Goal: Task Accomplishment & Management: Complete application form

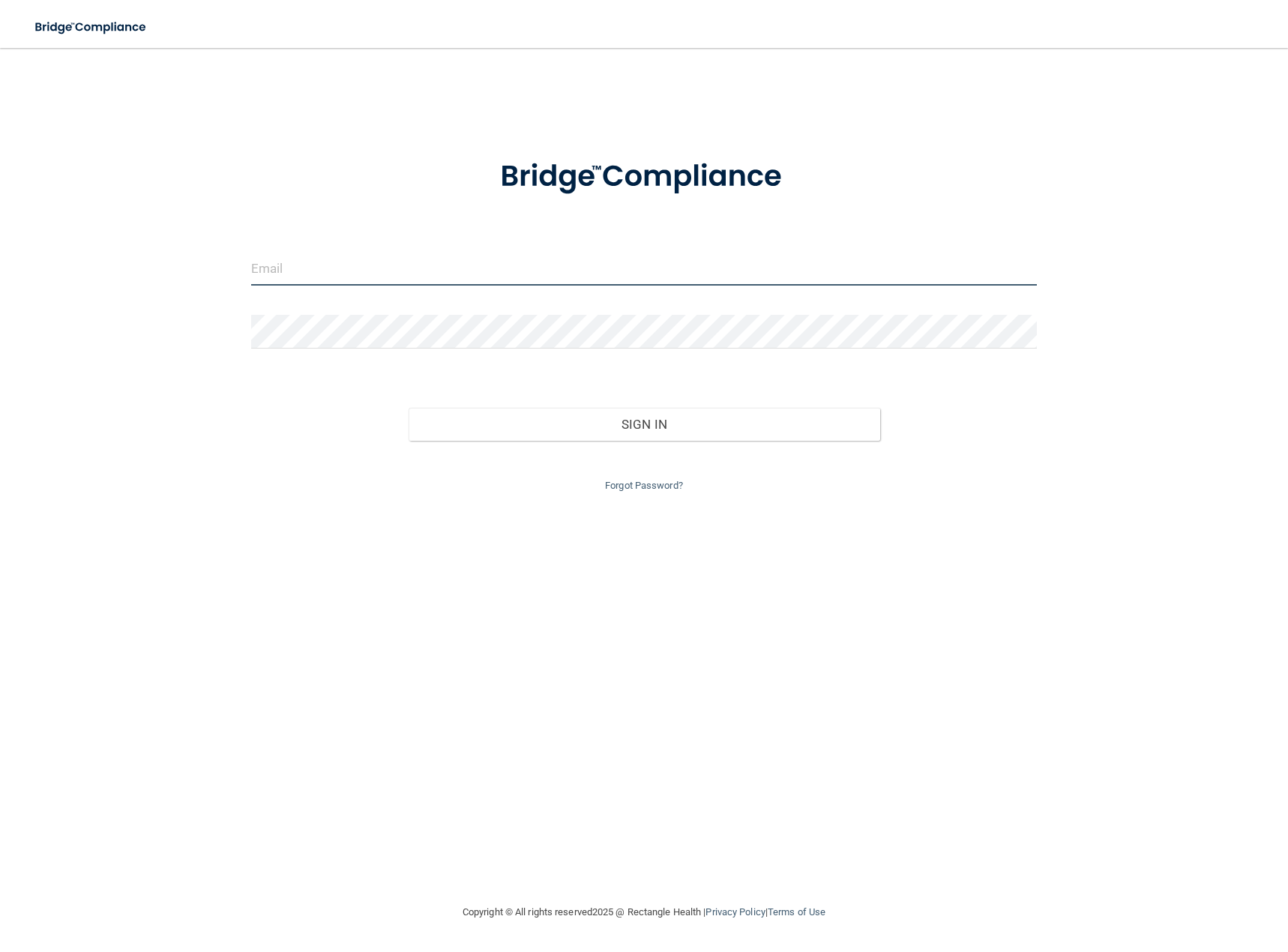
click at [352, 262] on input "email" at bounding box center [644, 269] width 786 height 34
click at [274, 271] on input "email" at bounding box center [644, 269] width 786 height 34
paste input "[EMAIL_ADDRESS][DOMAIN_NAME]"
type input "[EMAIL_ADDRESS][DOMAIN_NAME]"
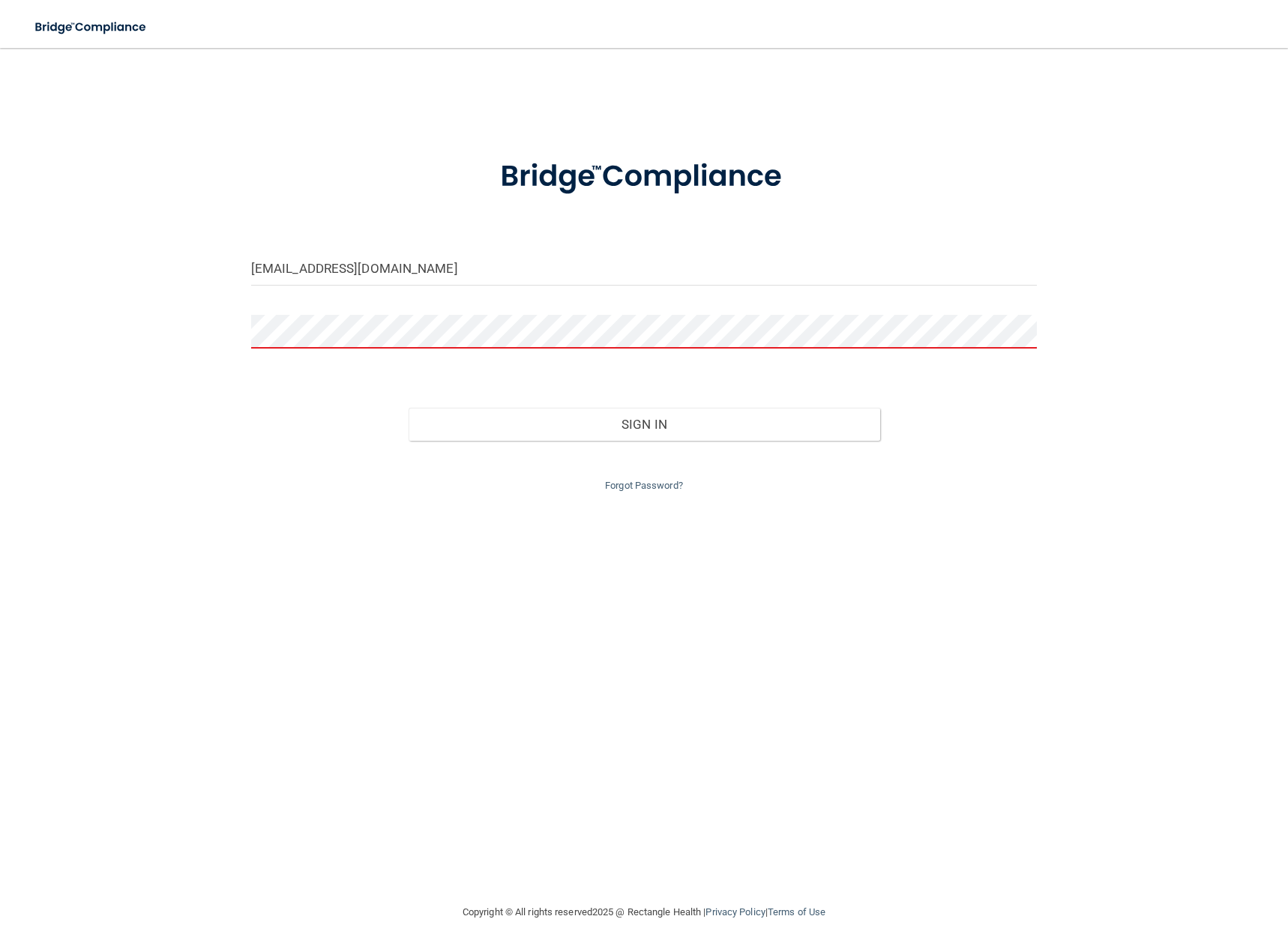
click at [360, 311] on form "[EMAIL_ADDRESS][DOMAIN_NAME] Invalid email/password. You don't have permission …" at bounding box center [644, 317] width 786 height 357
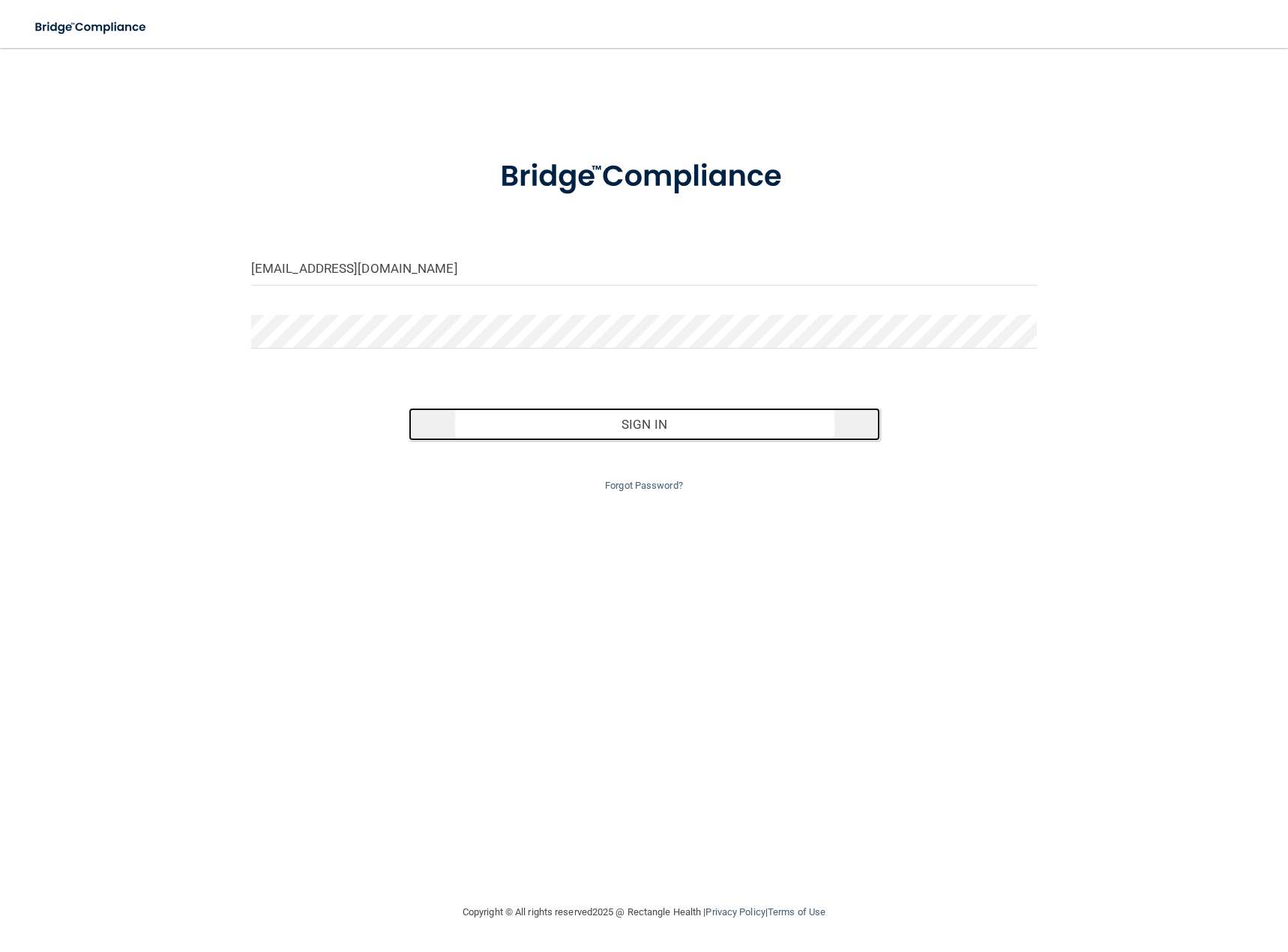
click at [678, 430] on button "Sign In" at bounding box center [644, 424] width 472 height 33
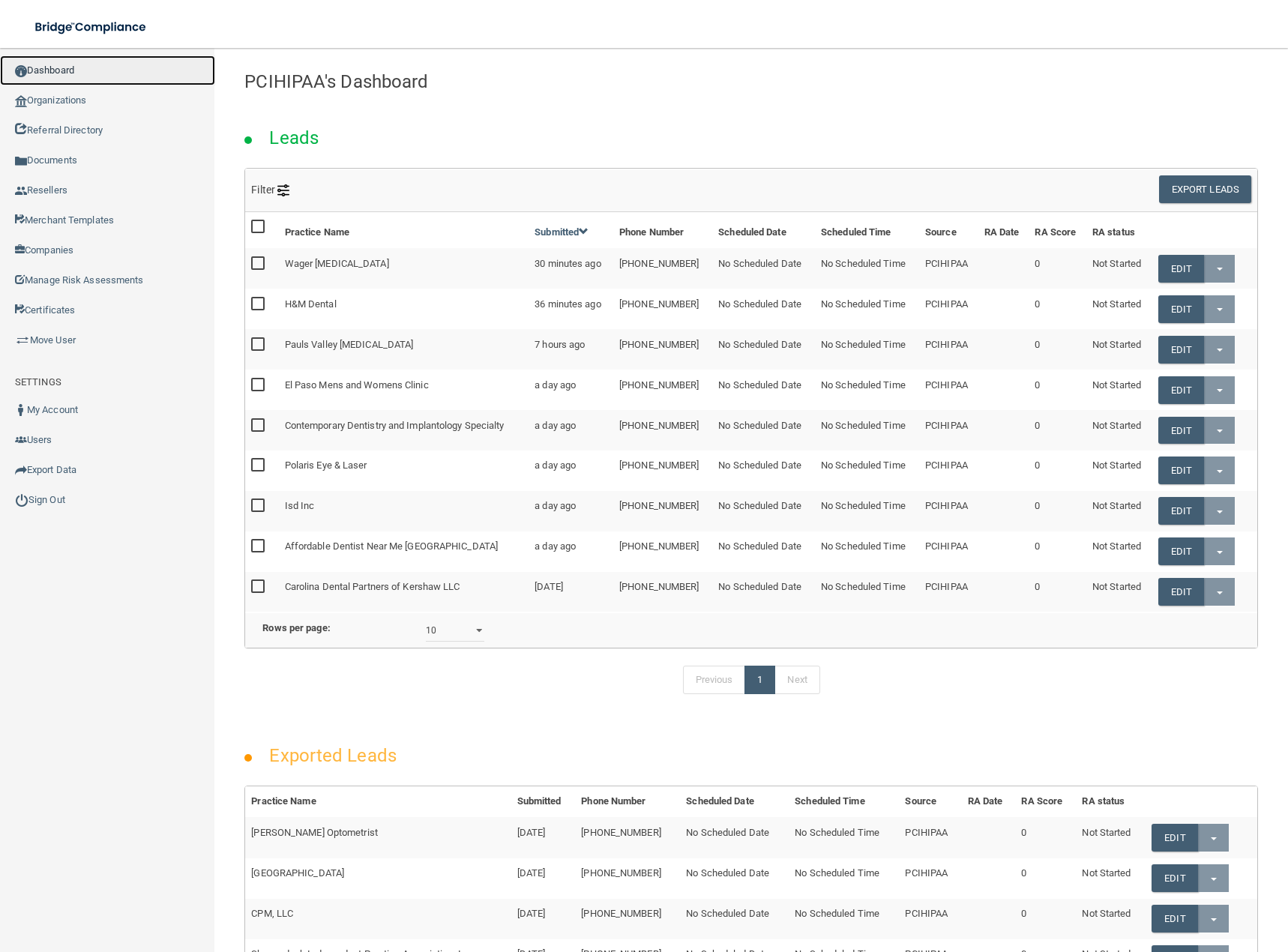
click at [61, 74] on link "Dashboard" at bounding box center [108, 70] width 215 height 30
click at [818, 58] on main "PCIHIPAA's Dashboard Leads Filter Source Available Sources 2018 2020compliancec…" at bounding box center [751, 500] width 1074 height 904
click at [55, 100] on link "Organizations" at bounding box center [108, 100] width 215 height 30
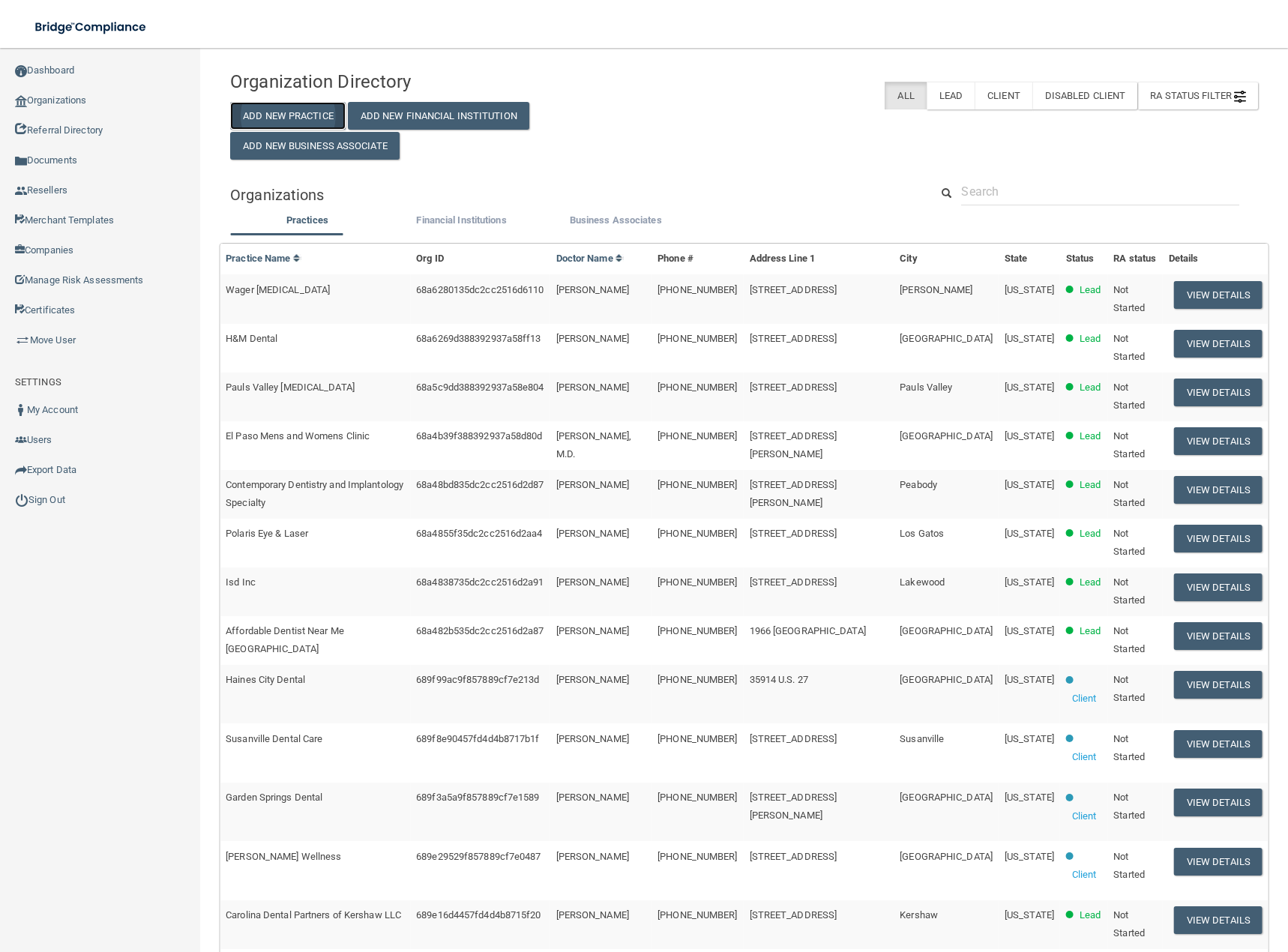
click at [303, 109] on button "Add New Practice" at bounding box center [288, 116] width 116 height 28
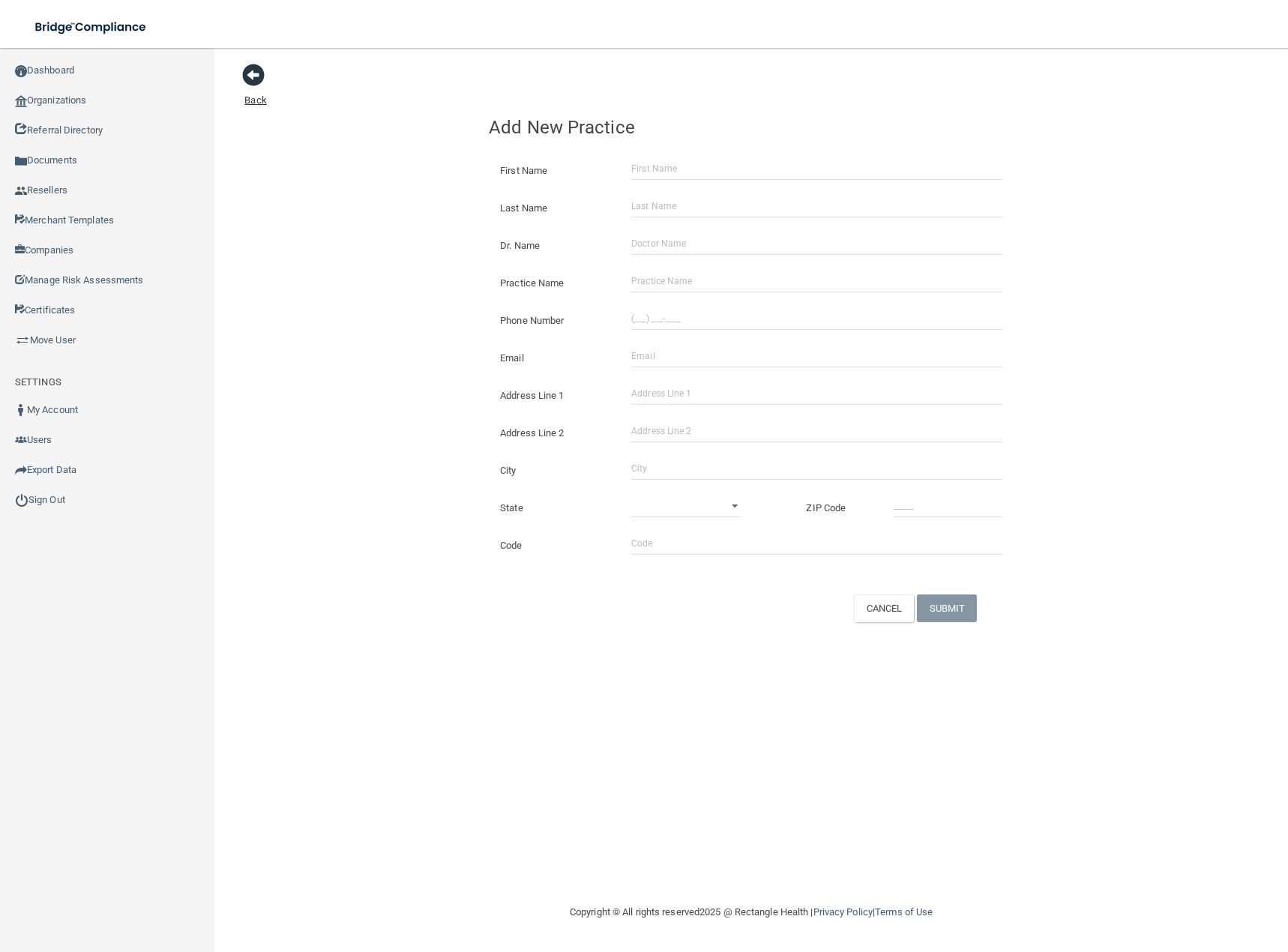
click at [255, 75] on span at bounding box center [253, 74] width 22 height 22
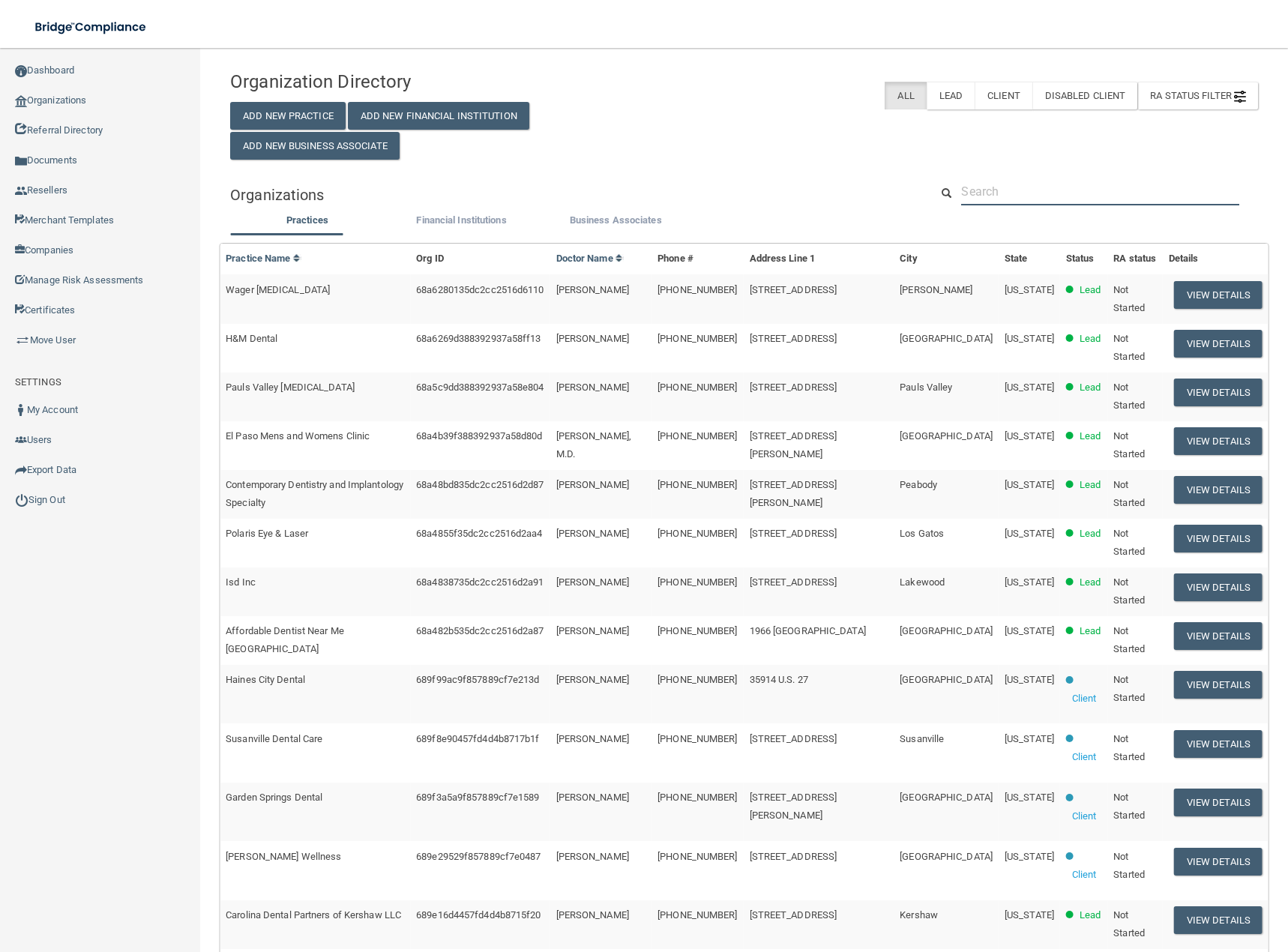
click at [988, 190] on input "text" at bounding box center [1100, 191] width 278 height 28
click at [974, 185] on input "text" at bounding box center [1100, 191] width 278 height 28
paste input "Gentle Hands Family [MEDICAL_DATA]"
type input "Gentle Hands Family [MEDICAL_DATA]"
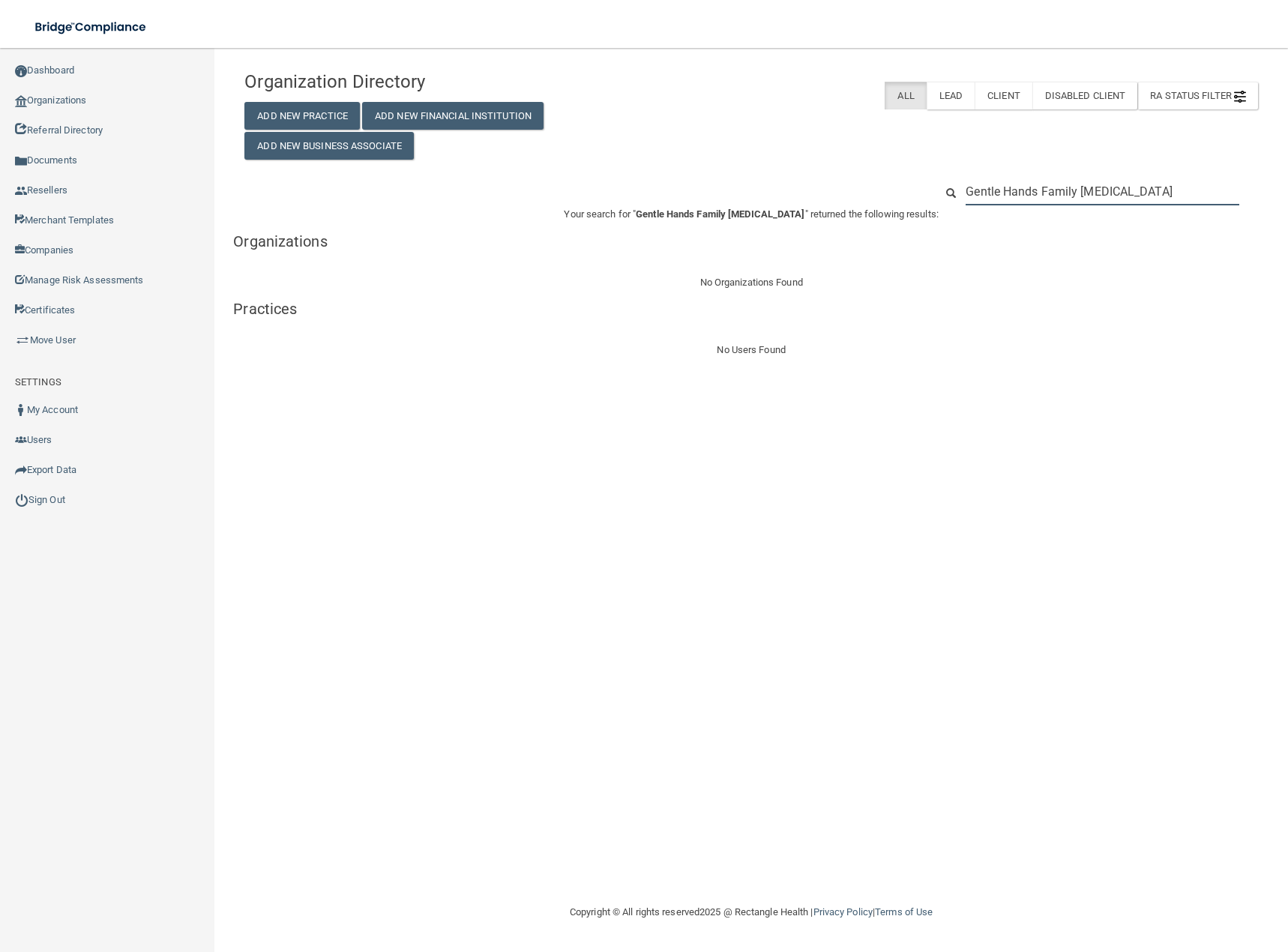
drag, startPoint x: 1183, startPoint y: 192, endPoint x: 821, endPoint y: 192, distance: 362.0
click at [821, 192] on div "Gentle Hands Family [MEDICAL_DATA]" at bounding box center [751, 191] width 1036 height 28
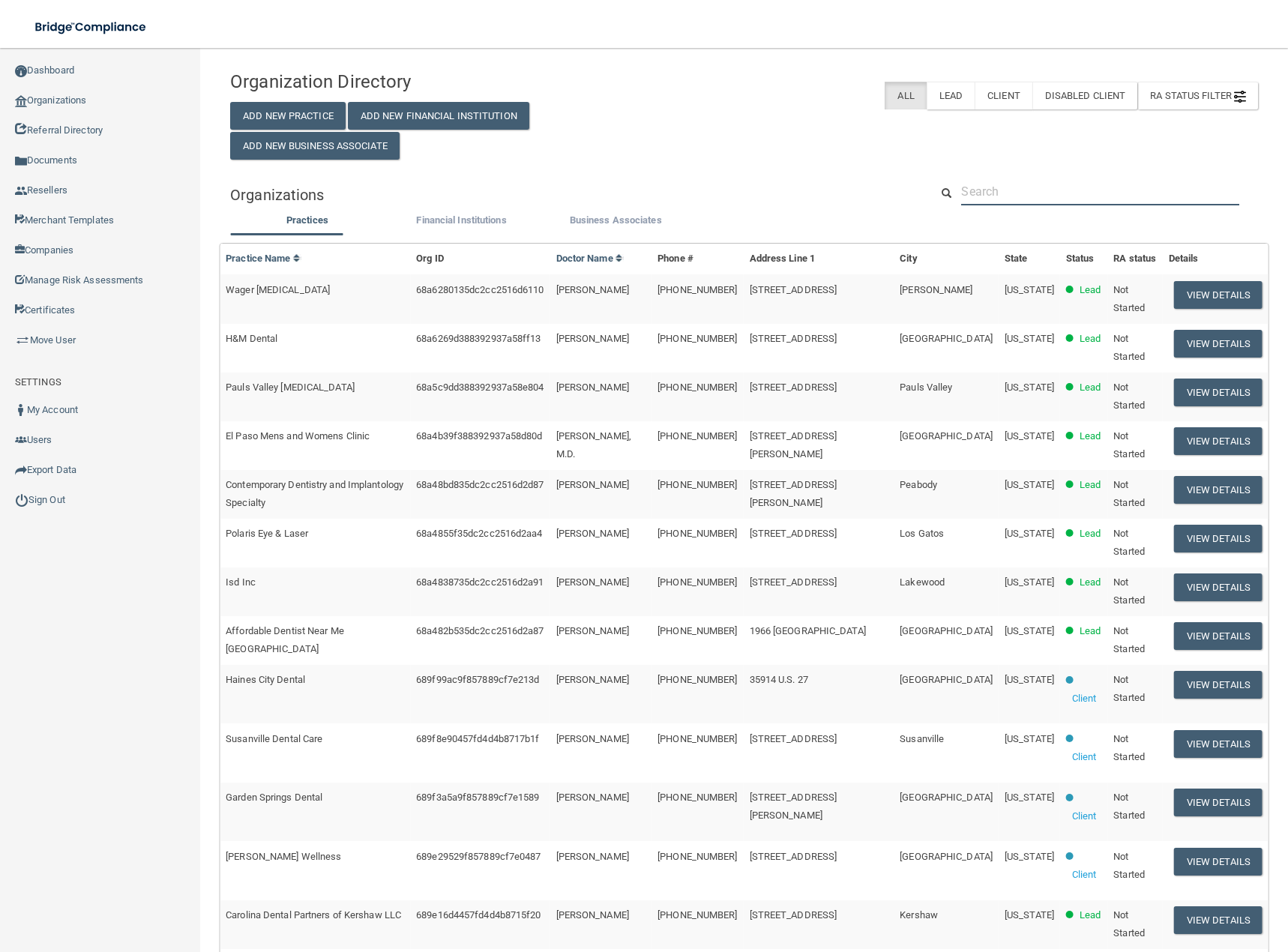
click at [1027, 202] on input "text" at bounding box center [1100, 191] width 278 height 28
click at [984, 196] on input "text" at bounding box center [1100, 191] width 278 height 28
paste input "[PHONE_NUMBER]"
type input "[PHONE_NUMBER]"
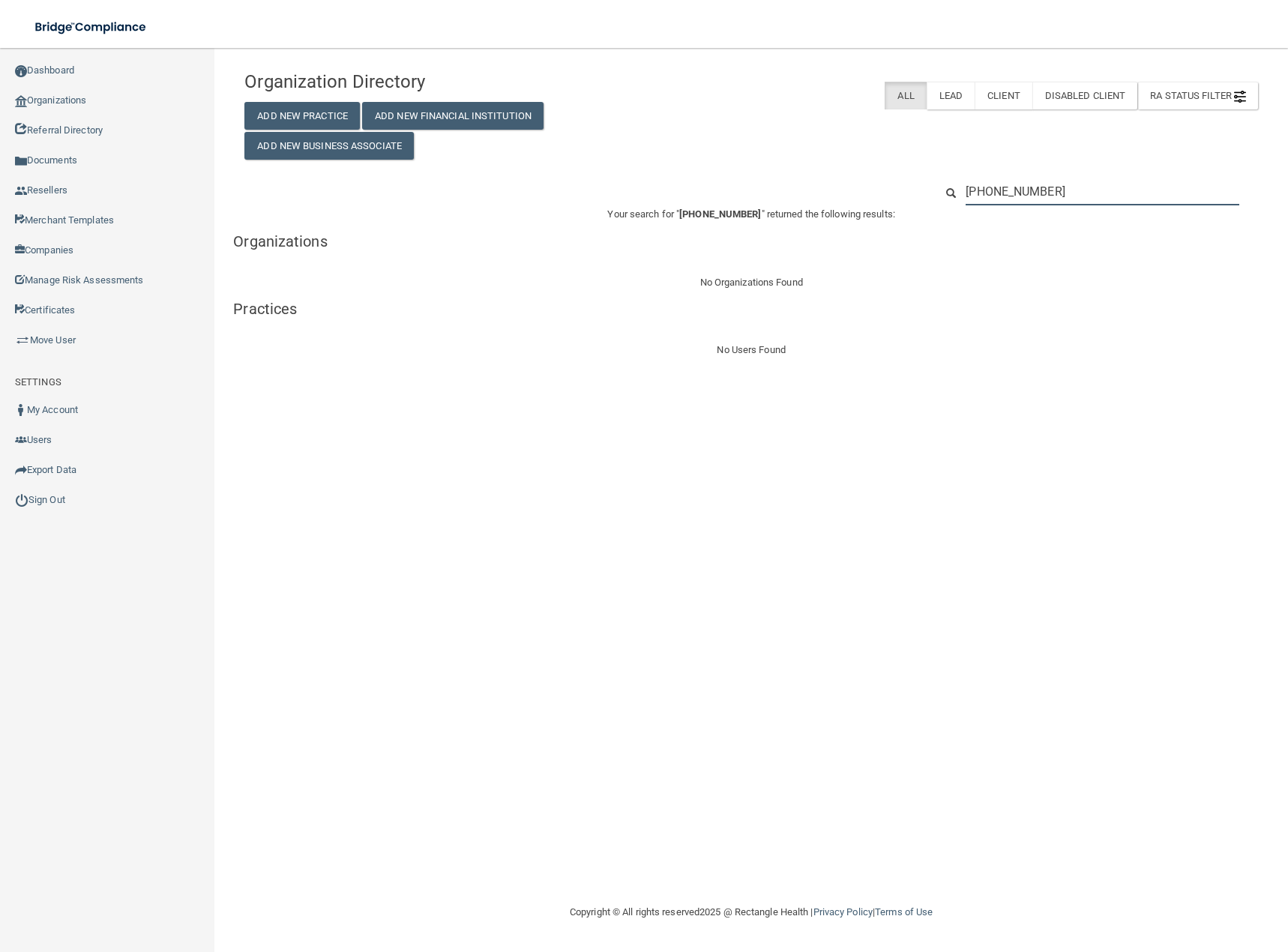
drag, startPoint x: 1062, startPoint y: 199, endPoint x: 986, endPoint y: 196, distance: 76.1
click at [960, 196] on div "[PHONE_NUMBER]" at bounding box center [1102, 191] width 296 height 28
paste input "[EMAIL_ADDRESS][DOMAIN_NAME]"
type input "[EMAIL_ADDRESS][DOMAIN_NAME]"
click at [1189, 191] on input "[EMAIL_ADDRESS][DOMAIN_NAME]" at bounding box center [1101, 191] width 274 height 28
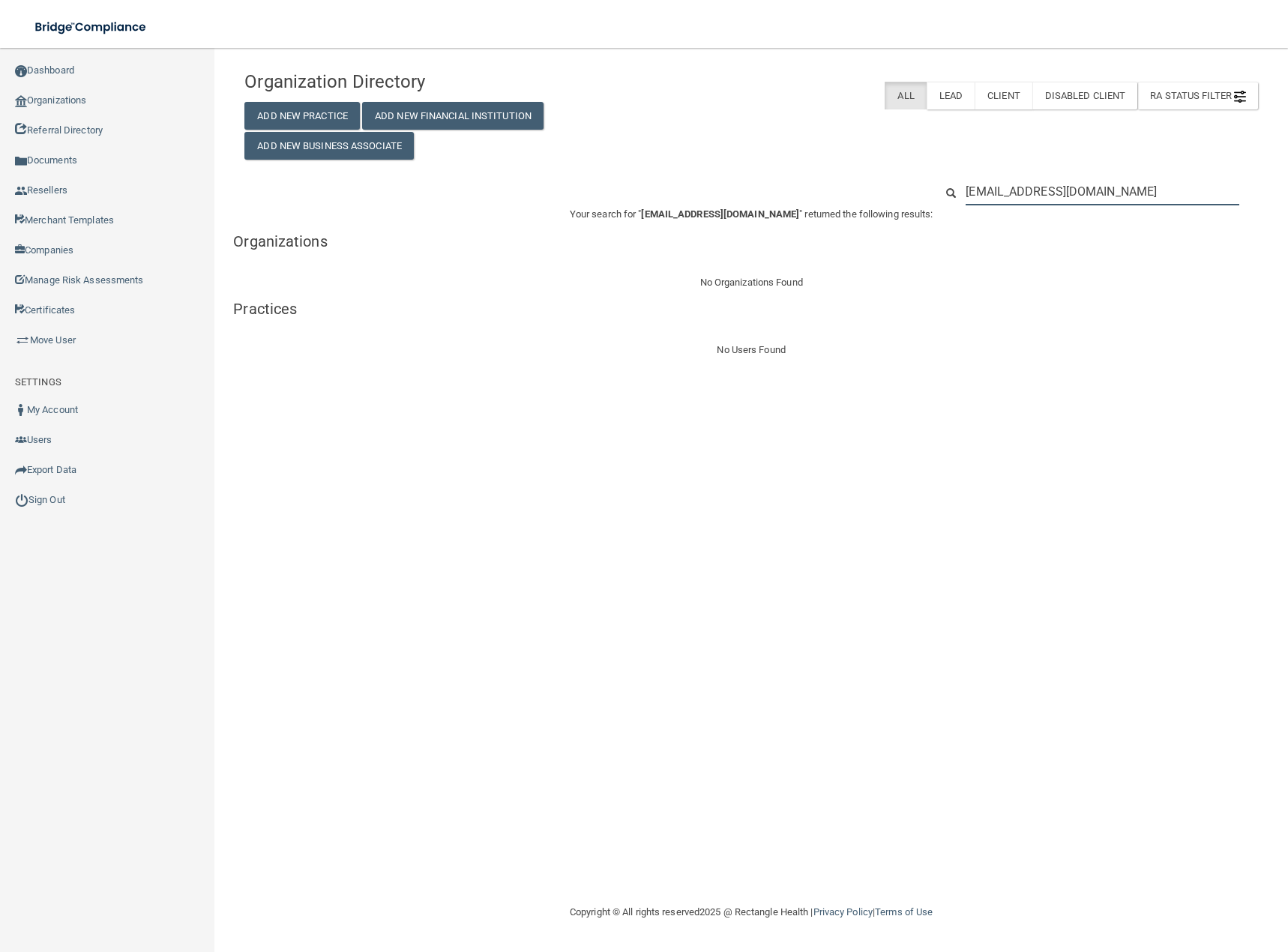
drag, startPoint x: 1189, startPoint y: 191, endPoint x: 993, endPoint y: 189, distance: 196.0
click at [993, 189] on input "[EMAIL_ADDRESS][DOMAIN_NAME]" at bounding box center [1101, 191] width 274 height 28
paste input "[EMAIL_ADDRESS]"
type input "[EMAIL_ADDRESS][DOMAIN_NAME]"
drag, startPoint x: 970, startPoint y: 747, endPoint x: 890, endPoint y: 563, distance: 200.6
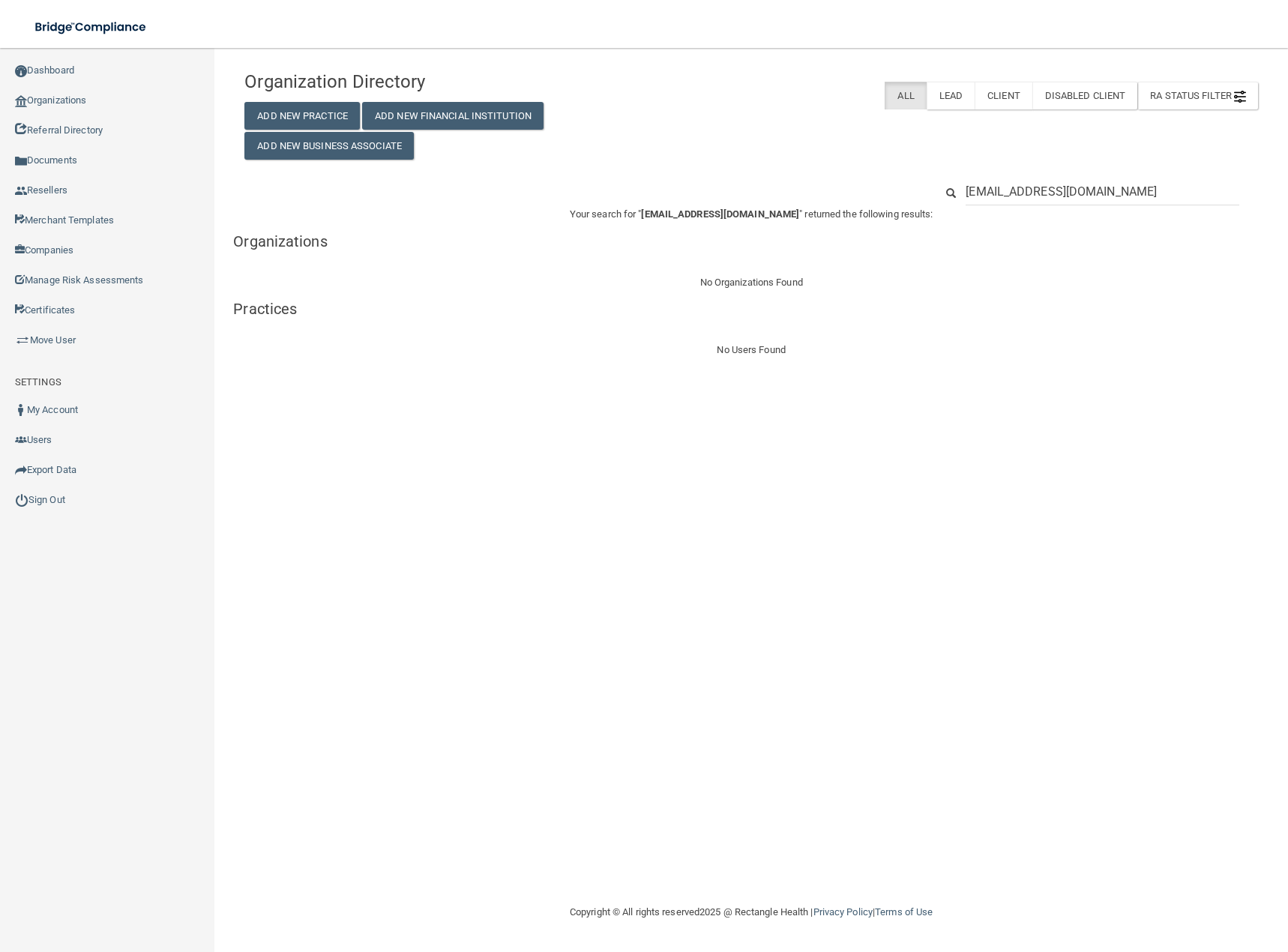
click at [962, 733] on div "Organization Directory Add New Practice Add New Financial Institution Add New B…" at bounding box center [751, 476] width 1014 height 825
click at [71, 98] on link "Organizations" at bounding box center [108, 100] width 215 height 30
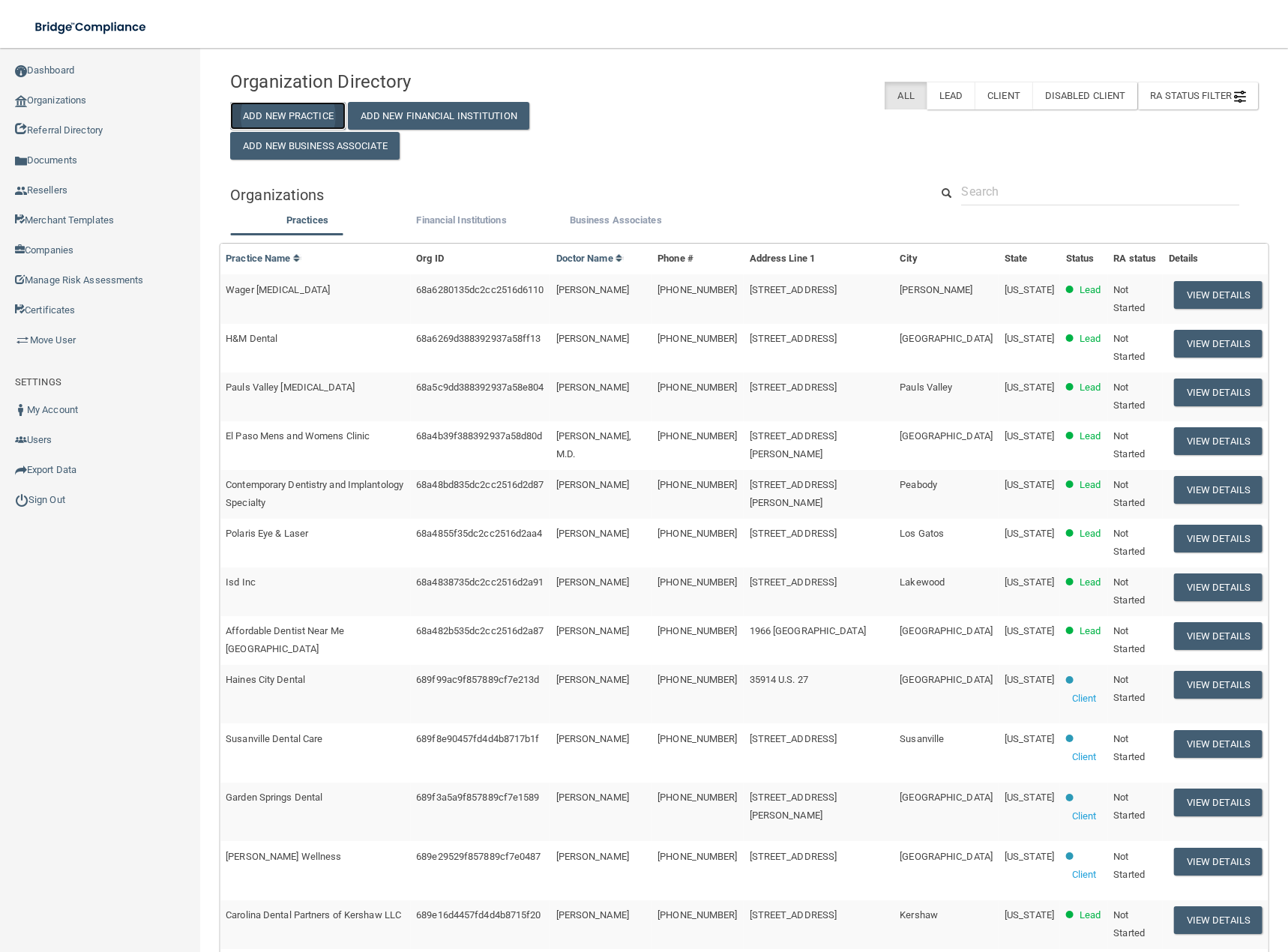
click at [264, 112] on button "Add New Practice" at bounding box center [288, 116] width 116 height 28
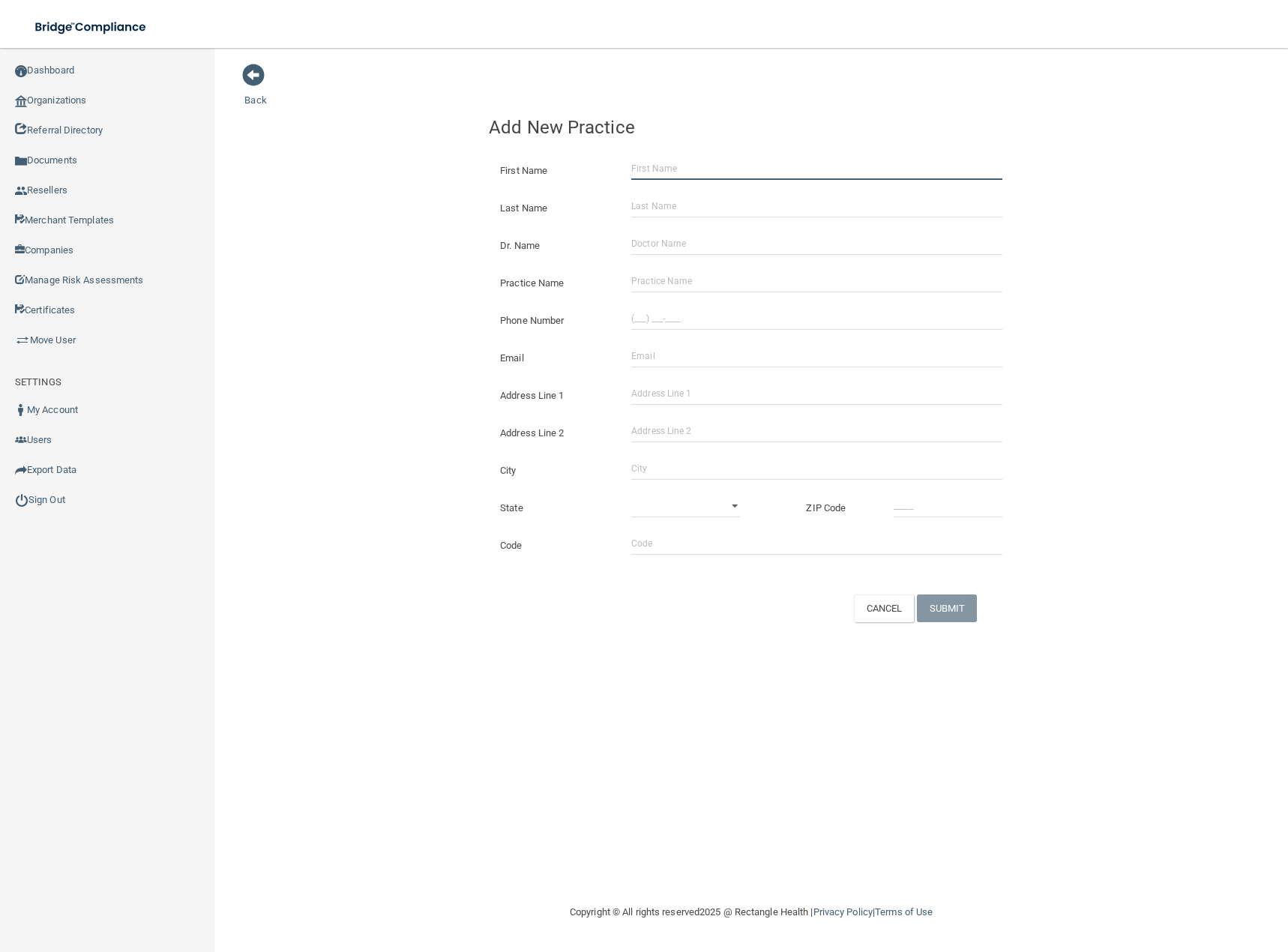
click at [659, 170] on input "First Name" at bounding box center [817, 169] width 371 height 22
paste input "[PERSON_NAME]"
type input "[PERSON_NAME]"
click at [714, 202] on input "Last Name" at bounding box center [817, 205] width 371 height 22
paste input "[PERSON_NAME]"
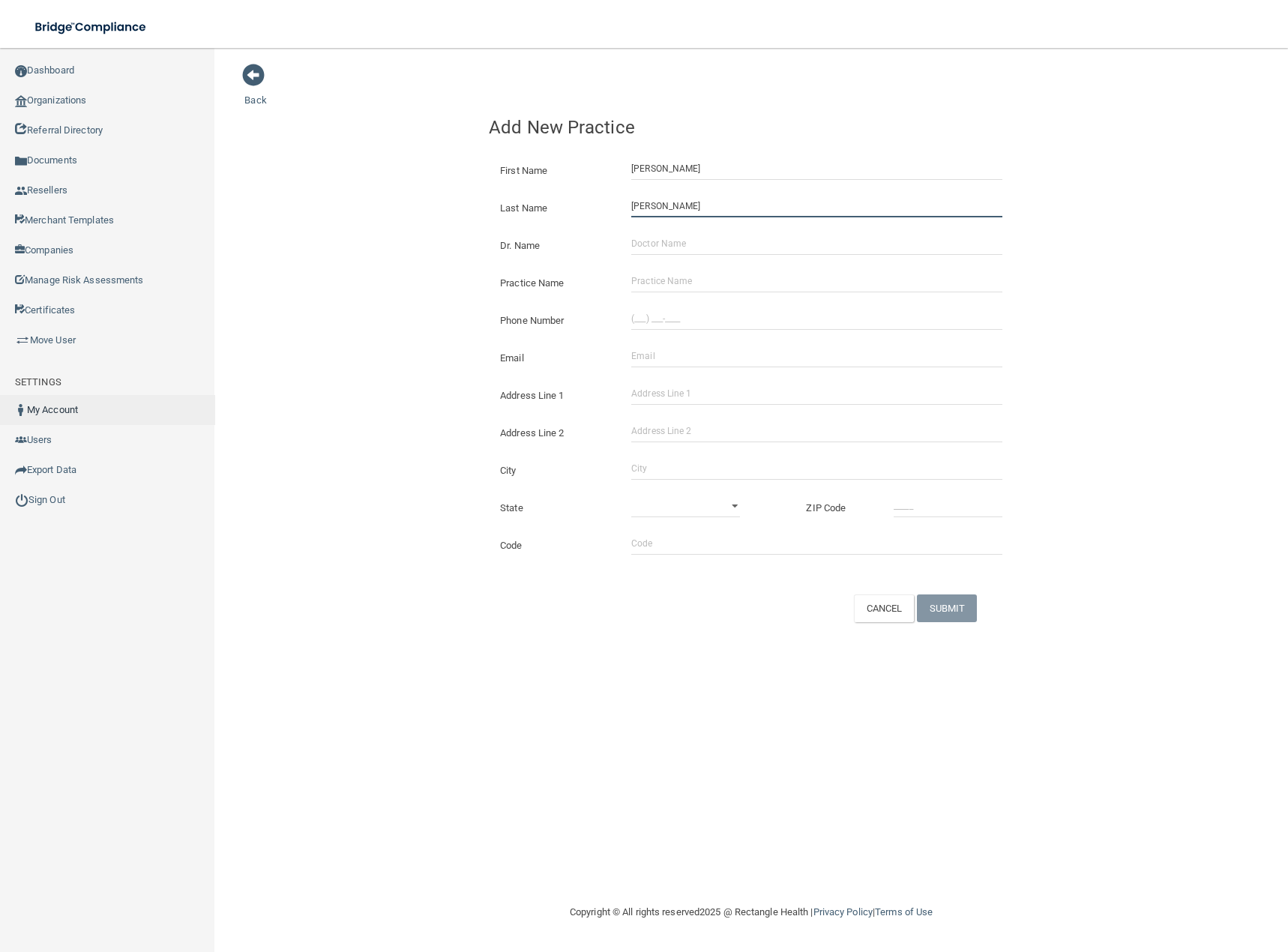
type input "[PERSON_NAME]"
click at [683, 240] on input "Dr. Name" at bounding box center [817, 243] width 371 height 22
paste input "[PERSON_NAME]"
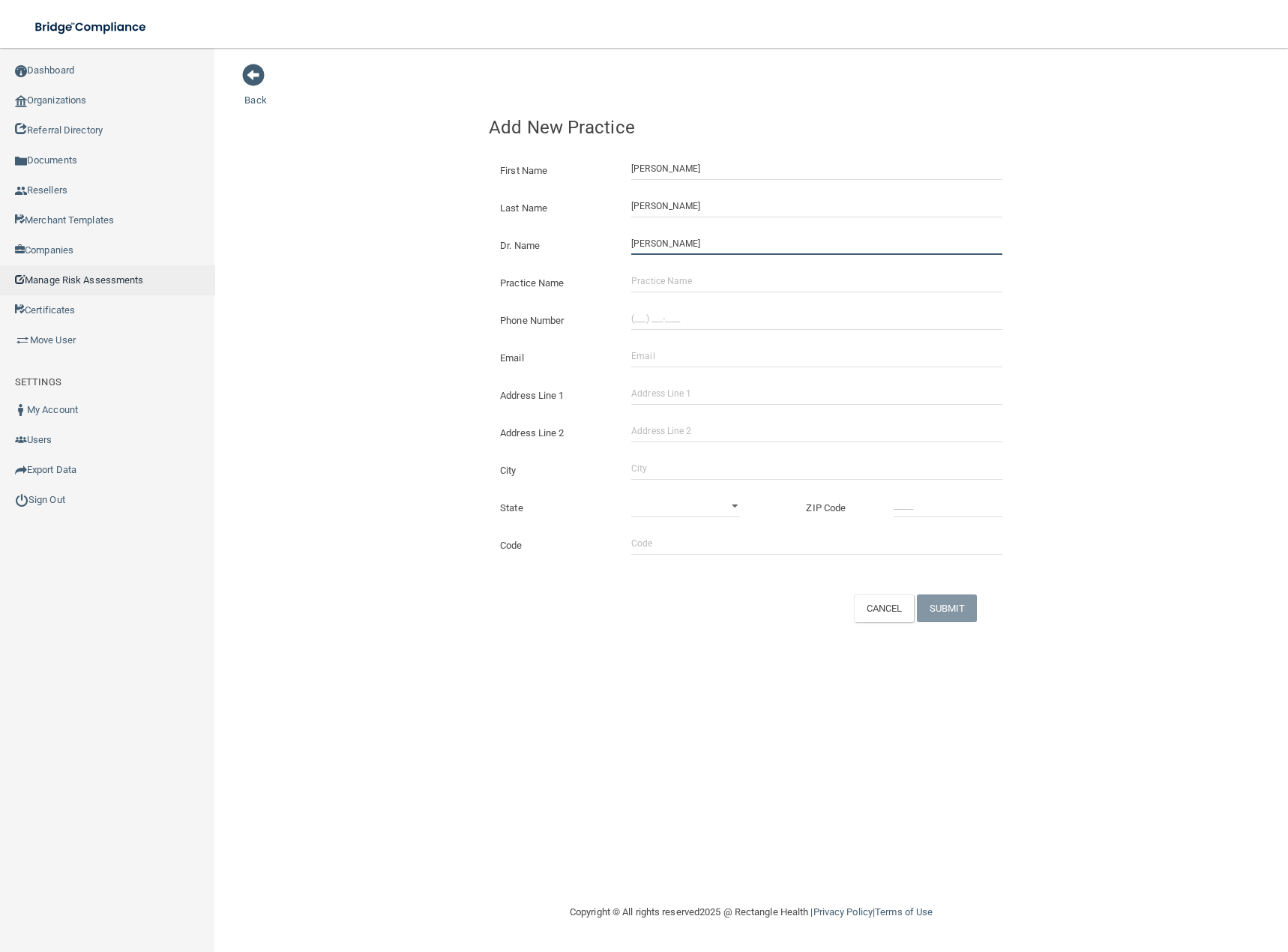
type input "[PERSON_NAME]"
click at [664, 279] on input "Practice Name" at bounding box center [817, 281] width 371 height 22
paste input "Gentle Hands Family [MEDICAL_DATA]"
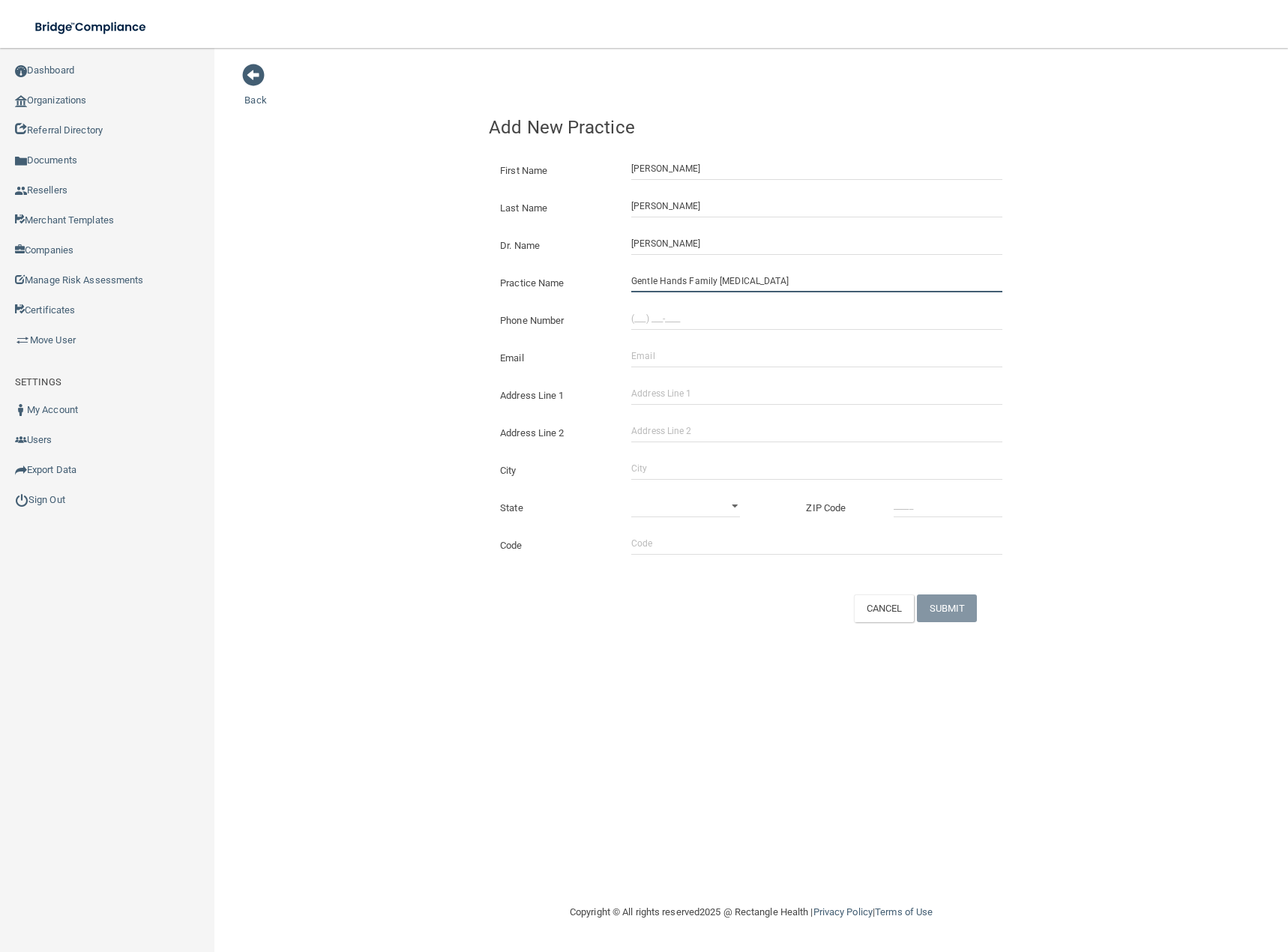
type input "Gentle Hands Family [MEDICAL_DATA]"
click at [631, 310] on input "(___) ___-____" at bounding box center [817, 319] width 371 height 22
type input "[PHONE_NUMBER]"
click at [674, 350] on input "Email" at bounding box center [817, 355] width 371 height 22
click at [643, 350] on input "Email" at bounding box center [817, 355] width 371 height 22
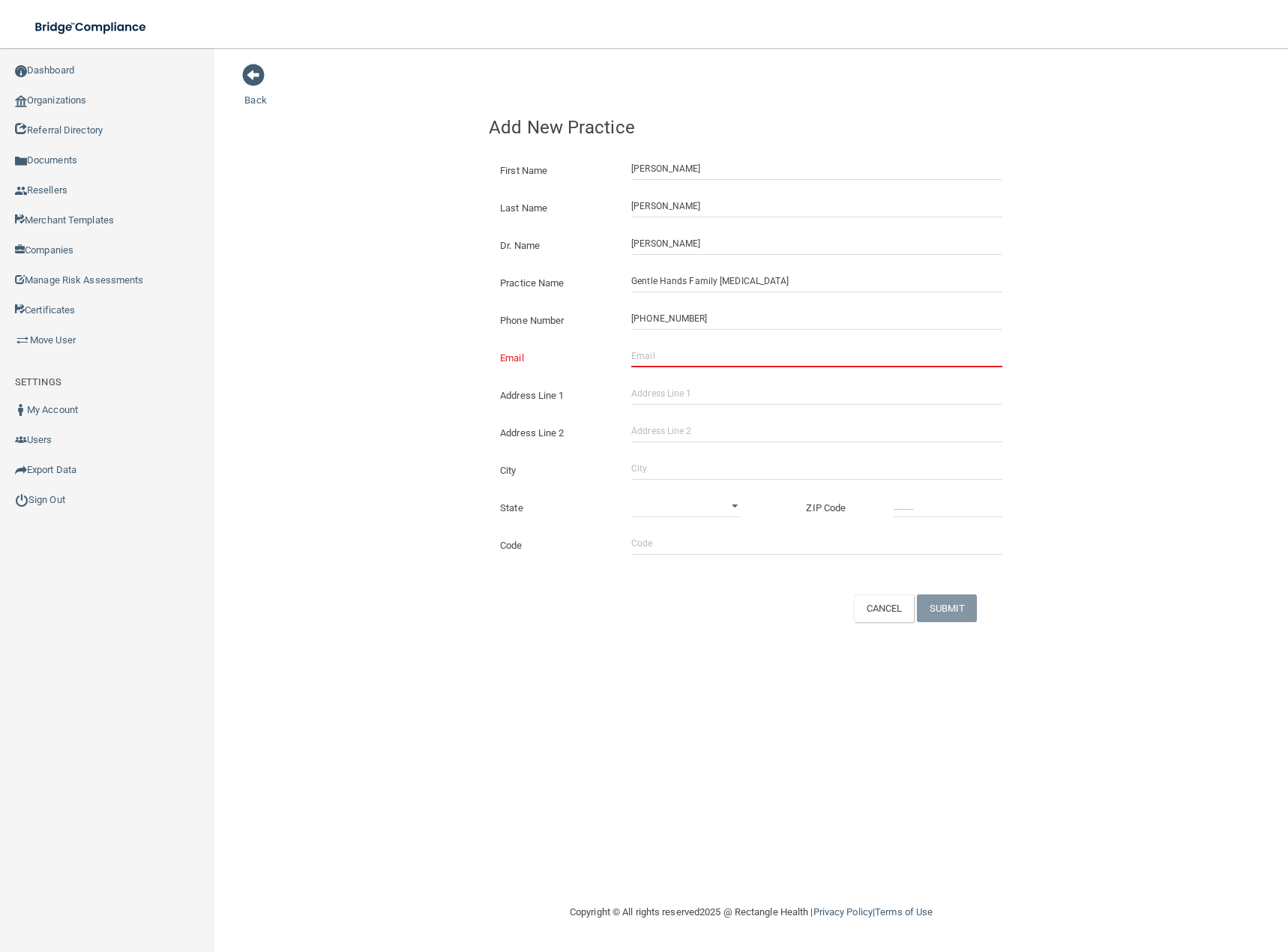
paste input "[EMAIL_ADDRESS][DOMAIN_NAME]"
type input "[EMAIL_ADDRESS][DOMAIN_NAME]"
click at [666, 392] on input "Address Line 1" at bounding box center [817, 393] width 371 height 22
paste input "[STREET_ADDRESS][US_STATE]"
type input "[STREET_ADDRESS][US_STATE]"
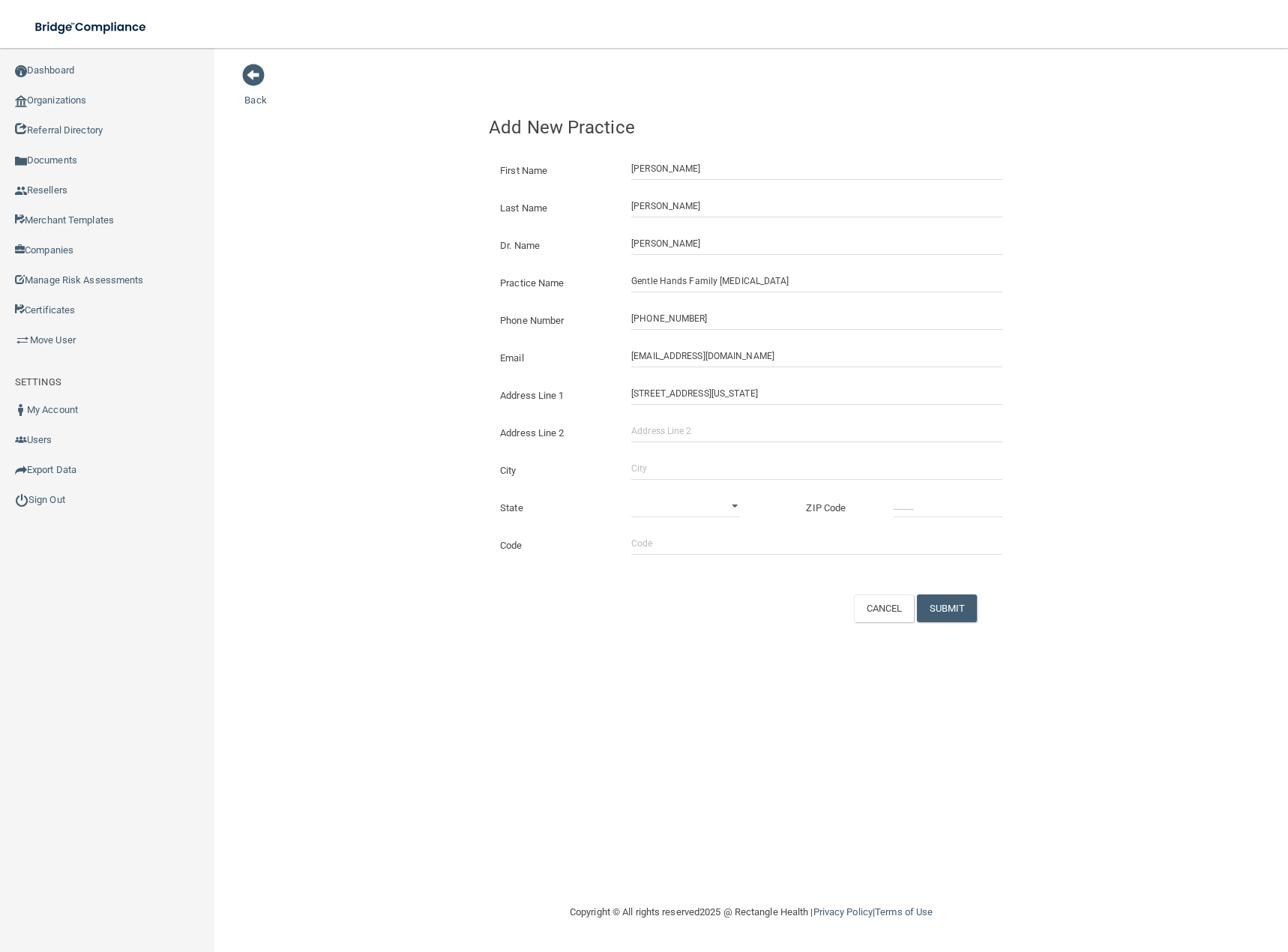
click at [637, 452] on div "City" at bounding box center [751, 465] width 547 height 38
click at [653, 469] on input "City" at bounding box center [817, 468] width 371 height 22
paste input "[GEOGRAPHIC_DATA]"
type input "[GEOGRAPHIC_DATA]"
click at [733, 504] on select "[US_STATE] [US_STATE] [US_STATE] [US_STATE] [US_STATE] [US_STATE] [US_STATE] [U…" at bounding box center [685, 506] width 109 height 22
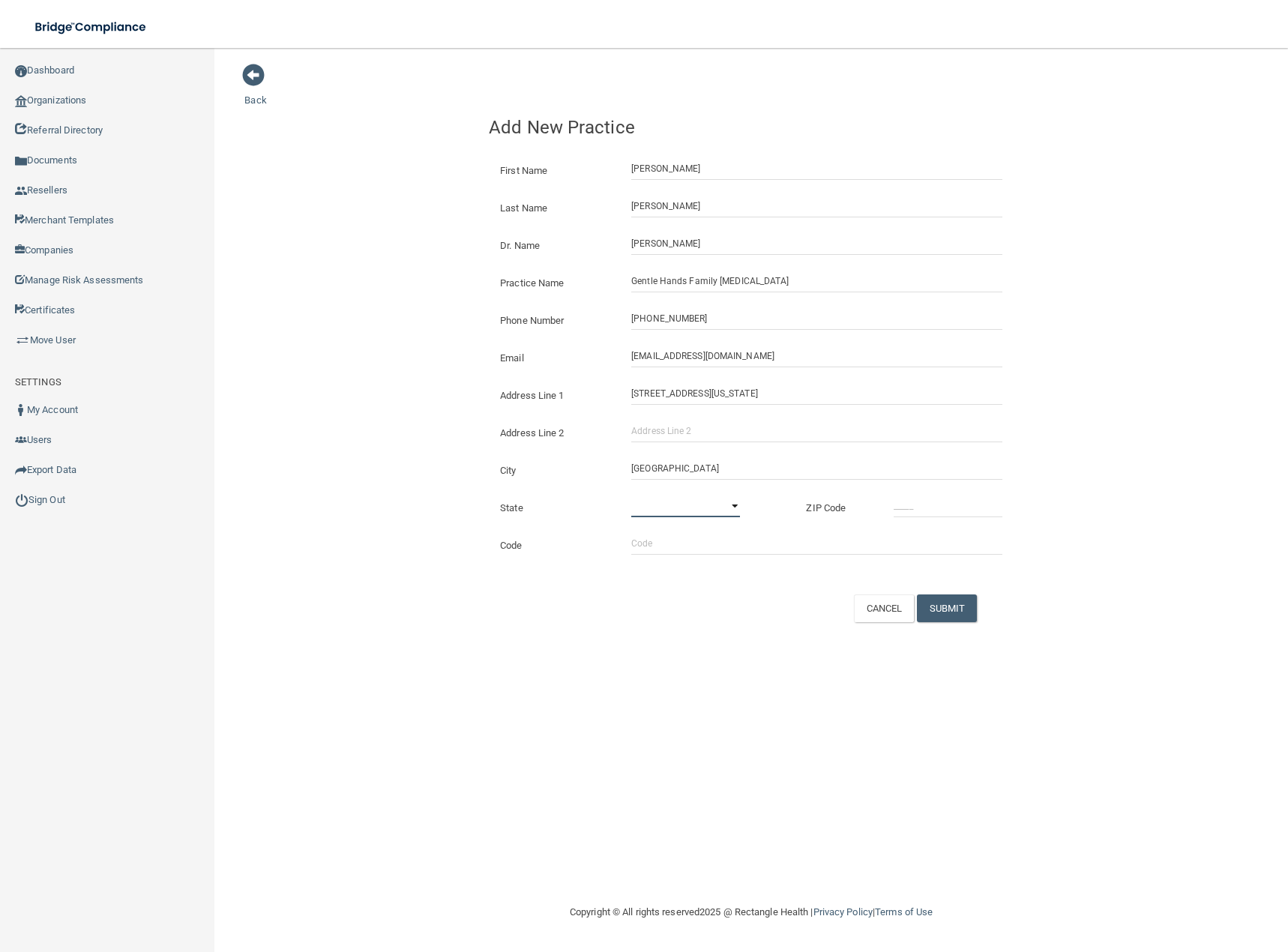
select select "32"
click at [631, 495] on select "[US_STATE] [US_STATE] [US_STATE] [US_STATE] [US_STATE] [US_STATE] [US_STATE] [U…" at bounding box center [685, 506] width 109 height 22
click at [899, 502] on input "_____" at bounding box center [947, 506] width 109 height 22
type input "13482"
click at [669, 546] on input "Code" at bounding box center [817, 543] width 371 height 22
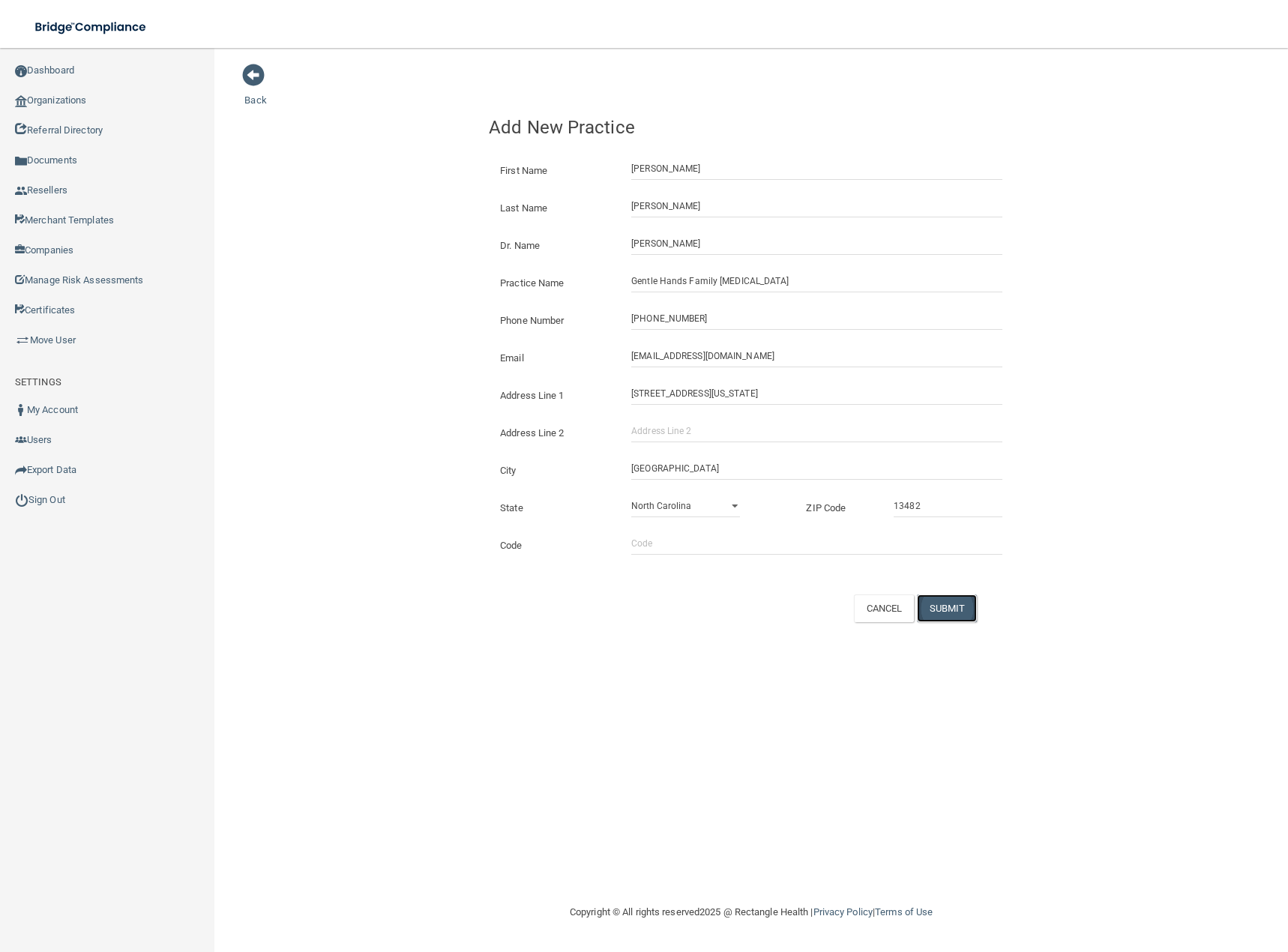
click at [949, 607] on button "SUBMIT" at bounding box center [947, 608] width 61 height 28
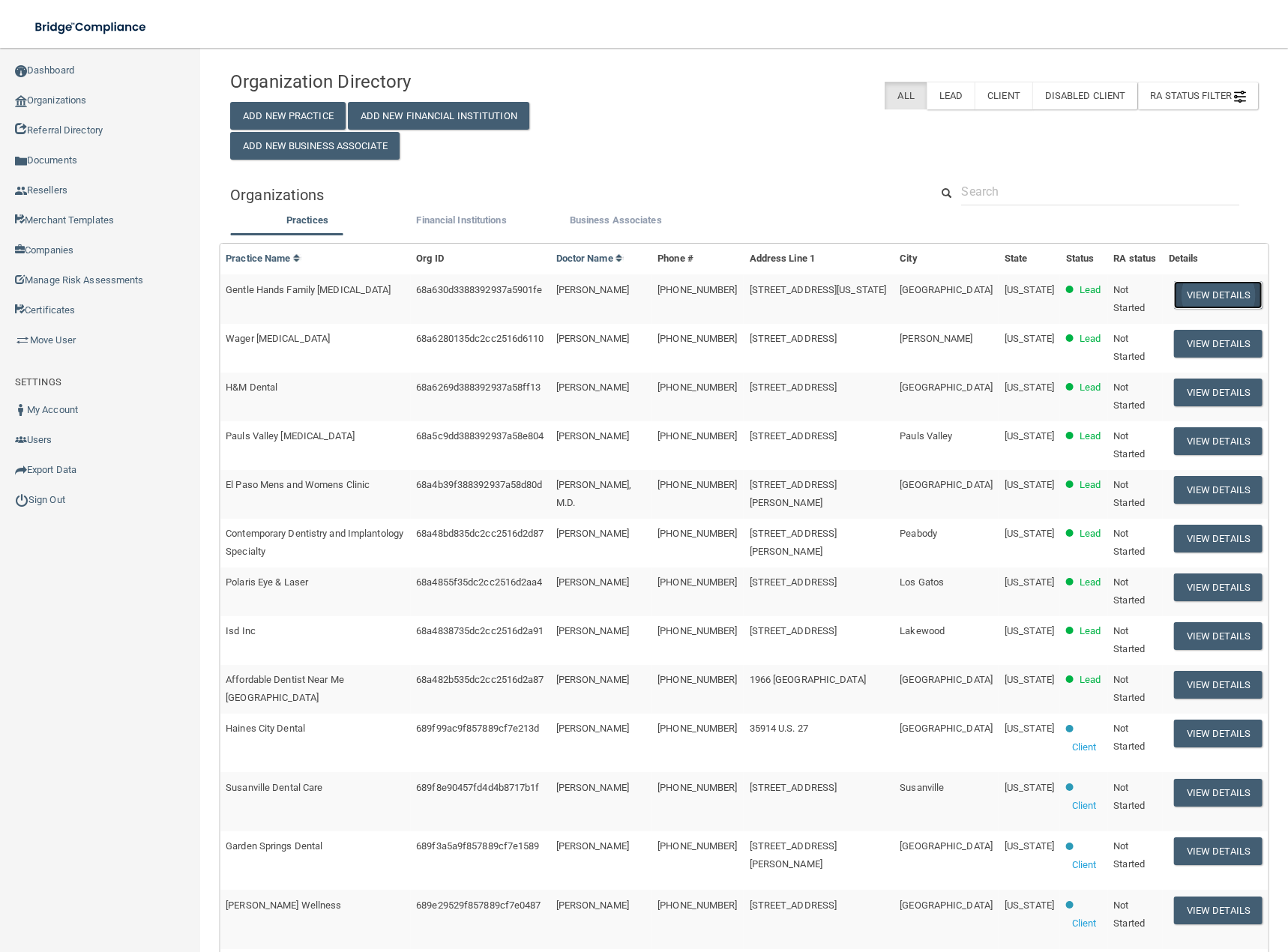
click at [1191, 295] on button "View Details" at bounding box center [1218, 294] width 89 height 28
